Goal: Book appointment/travel/reservation

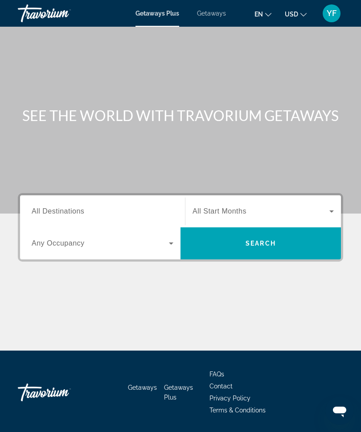
click at [88, 211] on input "Destination All Destinations" at bounding box center [103, 212] width 142 height 11
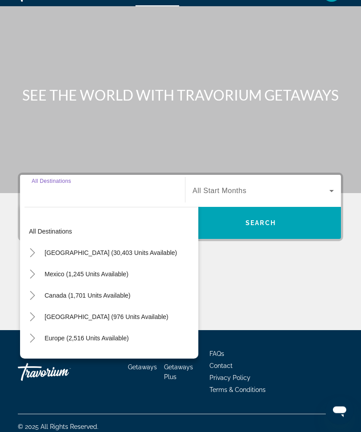
scroll to position [30, 0]
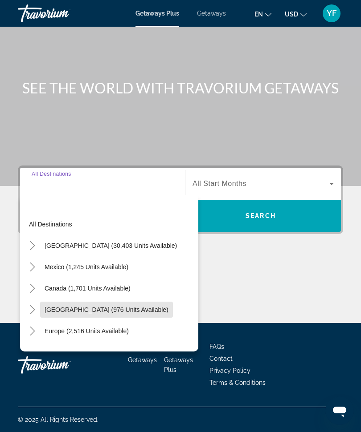
click at [165, 306] on span "[GEOGRAPHIC_DATA] (976 units available)" at bounding box center [107, 309] width 124 height 7
type input "**********"
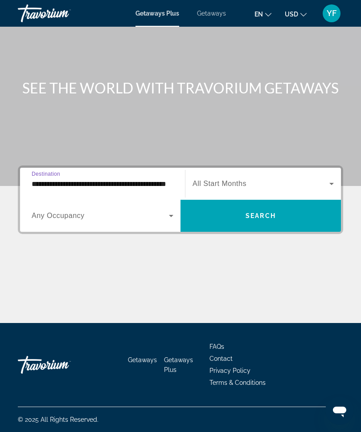
click at [280, 180] on span "Search widget" at bounding box center [260, 184] width 137 height 11
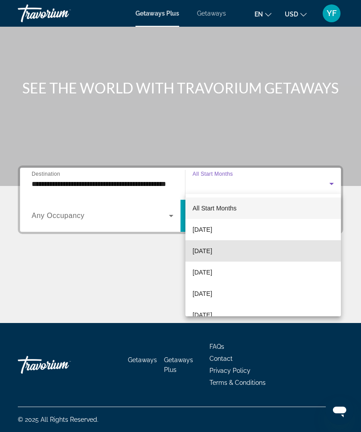
click at [212, 255] on span "[DATE]" at bounding box center [202, 251] width 20 height 11
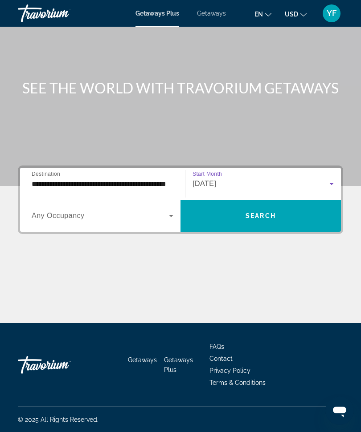
click at [151, 218] on span "Search widget" at bounding box center [100, 216] width 137 height 11
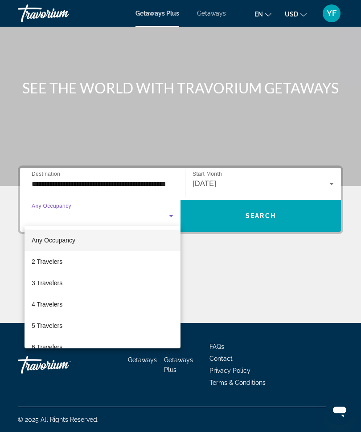
click at [274, 216] on div at bounding box center [180, 216] width 361 height 432
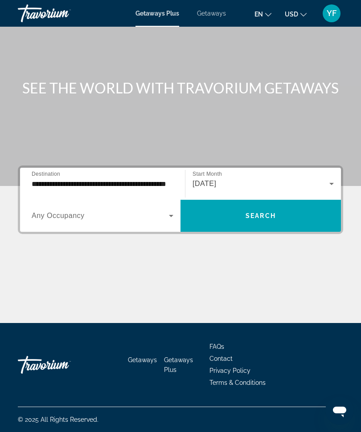
click at [261, 219] on span "Search widget" at bounding box center [260, 215] width 160 height 21
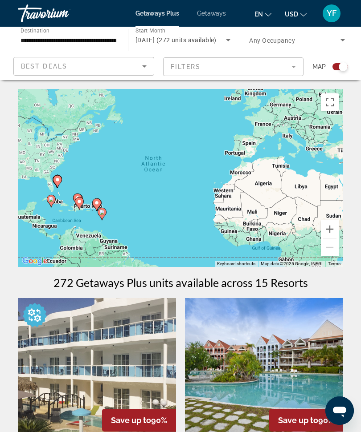
click at [146, 0] on mat-toolbar "Getaways Plus Getaways en English Español Français Italiano Português русский U…" at bounding box center [180, 13] width 361 height 27
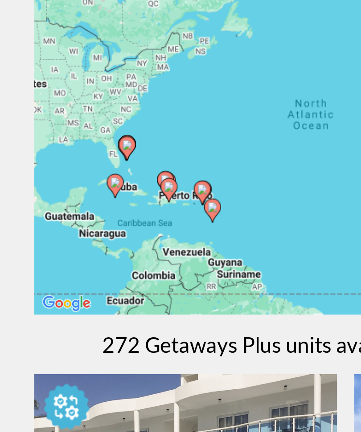
click at [62, 195] on image "Main content" at bounding box center [59, 197] width 5 height 5
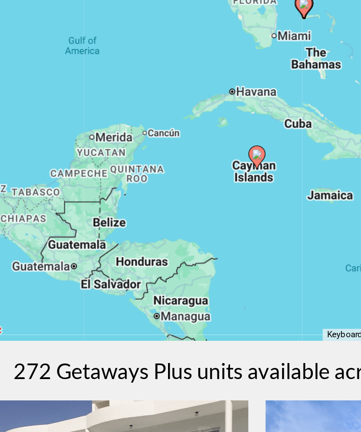
type input "**********"
click at [176, 166] on icon "Main content" at bounding box center [180, 172] width 8 height 12
